Goal: Task Accomplishment & Management: Manage account settings

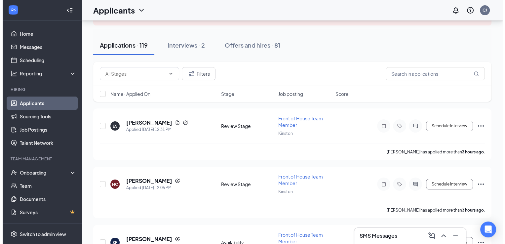
scroll to position [52, 0]
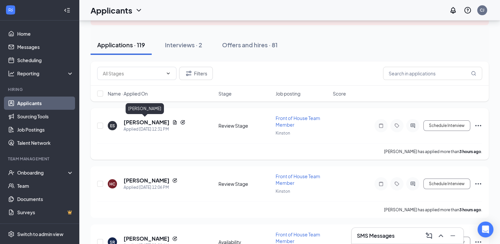
click at [138, 124] on h5 "[PERSON_NAME]" at bounding box center [147, 122] width 46 height 7
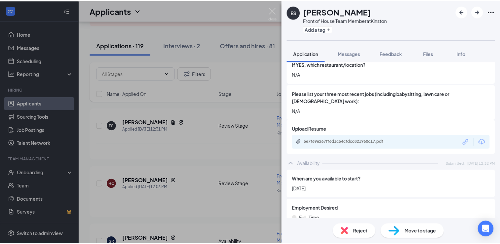
scroll to position [297, 0]
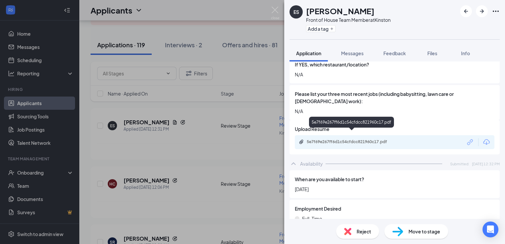
click at [374, 139] on div "5e7f69e267ff6d1c54cfdcc821960c17.pdf" at bounding box center [353, 141] width 93 height 5
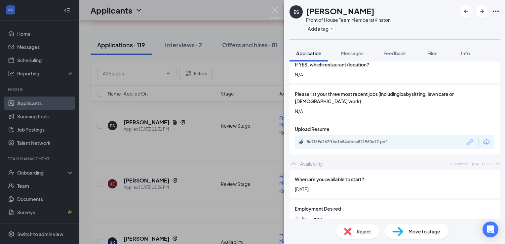
click at [132, 121] on div "ES [PERSON_NAME] Front of House Team Member at Kinston Add a tag Application Me…" at bounding box center [252, 122] width 505 height 244
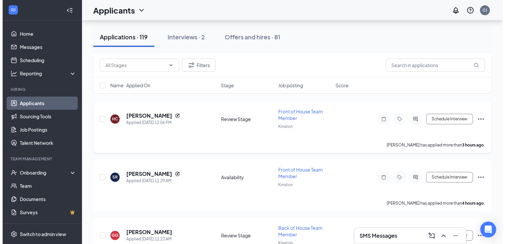
scroll to position [117, 0]
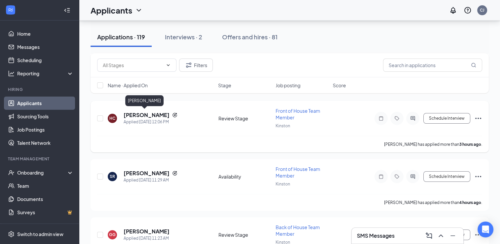
click at [143, 113] on h5 "[PERSON_NAME]" at bounding box center [147, 114] width 46 height 7
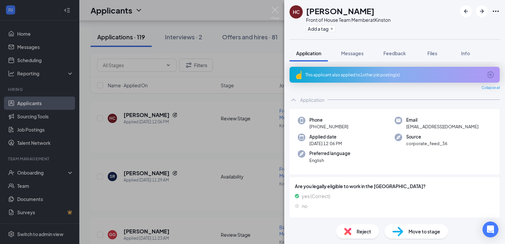
click at [404, 230] on div "Move to stage" at bounding box center [416, 231] width 64 height 15
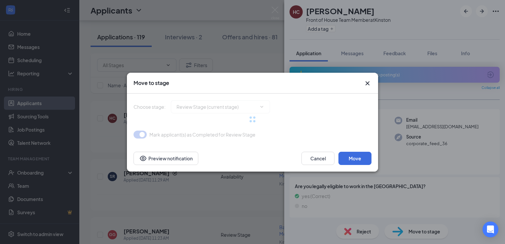
type input "Onsite Interview (next stage)"
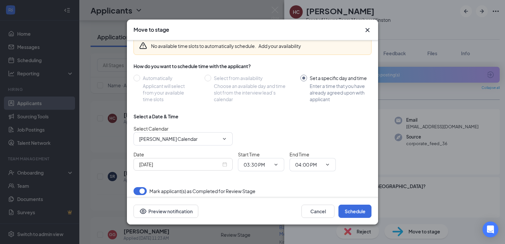
scroll to position [35, 0]
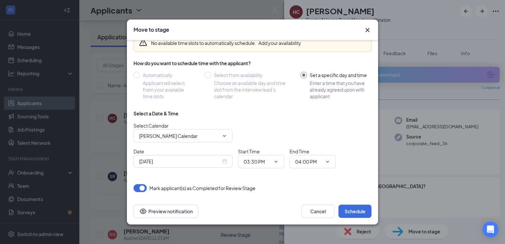
click at [226, 160] on div "[DATE]" at bounding box center [183, 161] width 88 height 7
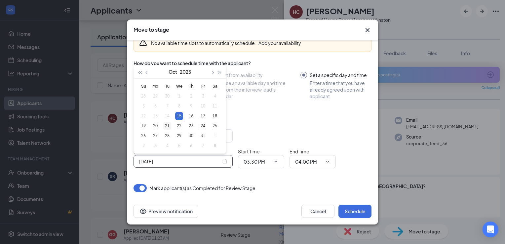
type input "[DATE]"
click at [167, 125] on div "21" at bounding box center [167, 126] width 8 height 8
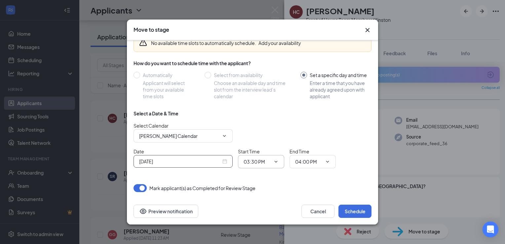
click at [276, 161] on icon "ChevronDown" at bounding box center [276, 162] width 3 height 2
click at [260, 136] on div "02:00 PM" at bounding box center [259, 136] width 20 height 7
type input "02:00 PM"
click at [329, 161] on icon "ChevronDown" at bounding box center [327, 161] width 5 height 5
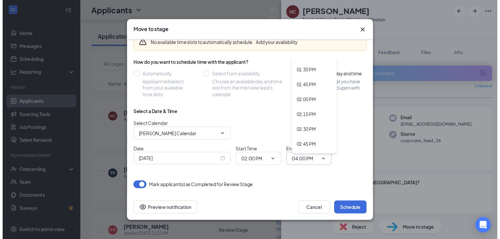
scroll to position [816, 0]
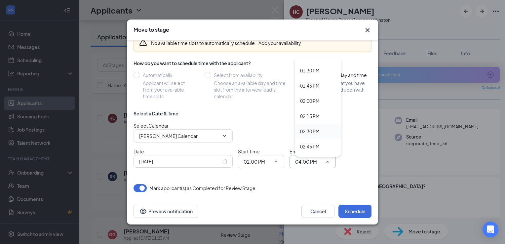
click at [309, 130] on div "02:30 PM" at bounding box center [310, 131] width 20 height 7
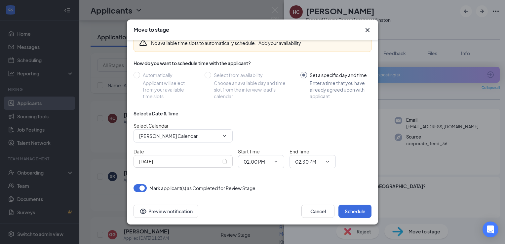
click at [328, 159] on icon "ChevronDown" at bounding box center [327, 161] width 5 height 5
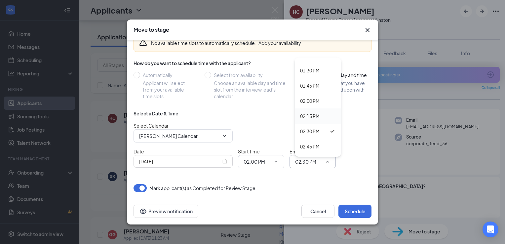
click at [314, 114] on div "02:15 PM" at bounding box center [310, 115] width 20 height 7
type input "02:15 PM"
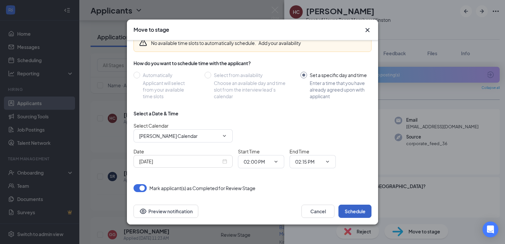
click at [347, 209] on button "Schedule" at bounding box center [354, 211] width 33 height 13
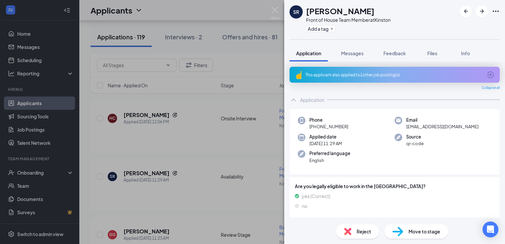
click at [140, 173] on div "SR [PERSON_NAME] Front of House Team Member at [GEOGRAPHIC_DATA] Add a tag Appl…" at bounding box center [252, 122] width 505 height 244
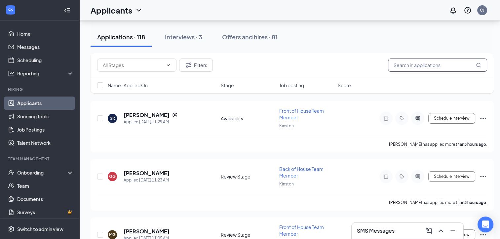
click at [397, 65] on input "text" at bounding box center [437, 65] width 99 height 13
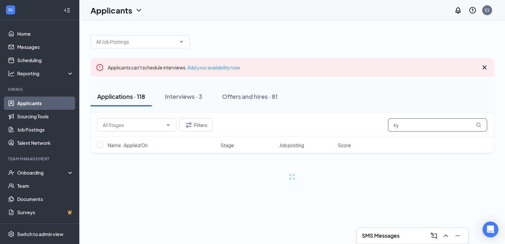
type input "k"
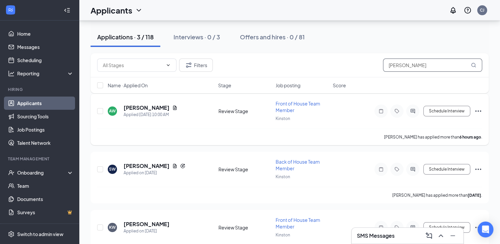
scroll to position [65, 0]
type input "w"
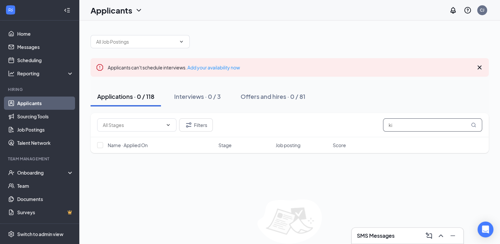
type input "k"
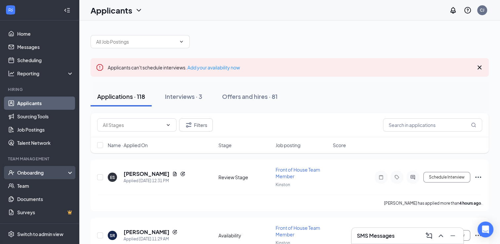
click at [68, 173] on div "Onboarding" at bounding box center [42, 172] width 51 height 7
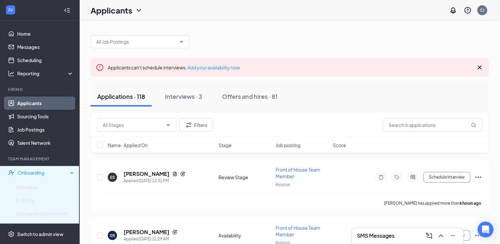
scroll to position [51, 0]
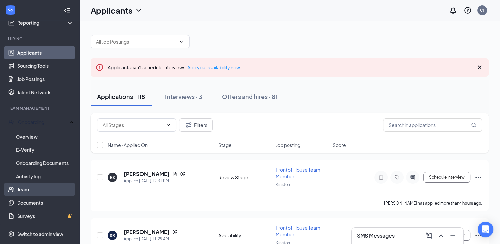
click at [37, 188] on link "Team" at bounding box center [45, 189] width 57 height 13
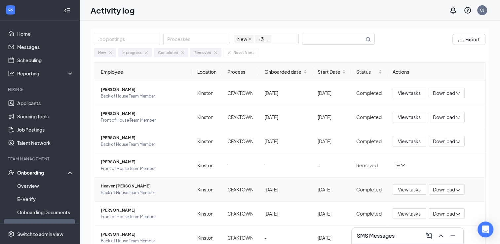
click at [133, 189] on span "Heaven [PERSON_NAME]" at bounding box center [144, 186] width 86 height 7
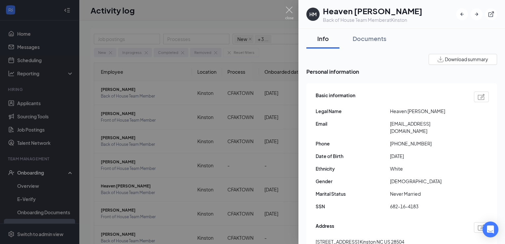
click at [41, 105] on div at bounding box center [252, 122] width 505 height 244
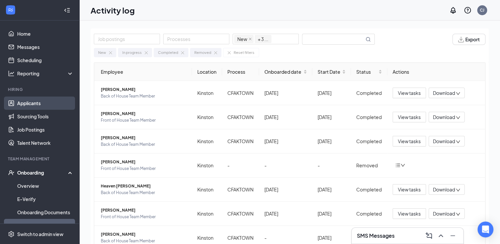
click at [41, 105] on link "Applicants" at bounding box center [45, 103] width 57 height 13
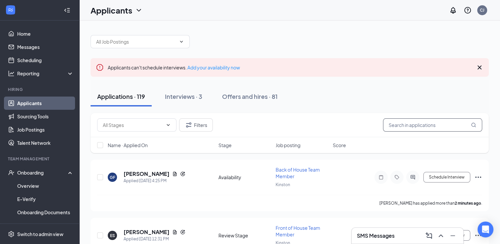
click at [403, 123] on input "text" at bounding box center [432, 124] width 99 height 13
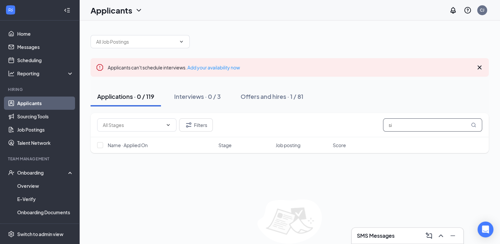
type input "s"
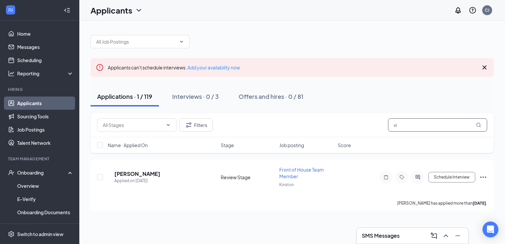
type input "v"
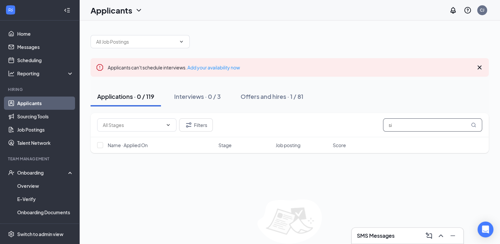
type input "s"
